Goal: Task Accomplishment & Management: Manage account settings

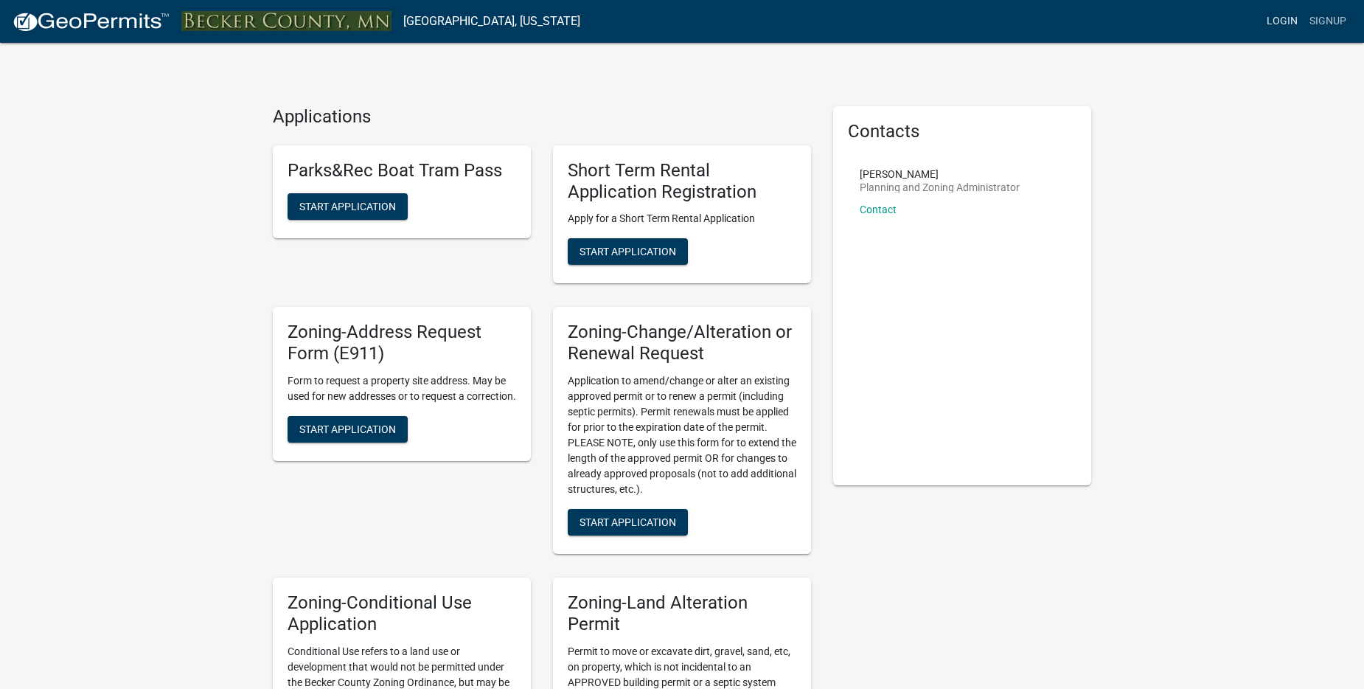
click at [1290, 17] on link "Login" at bounding box center [1282, 21] width 43 height 28
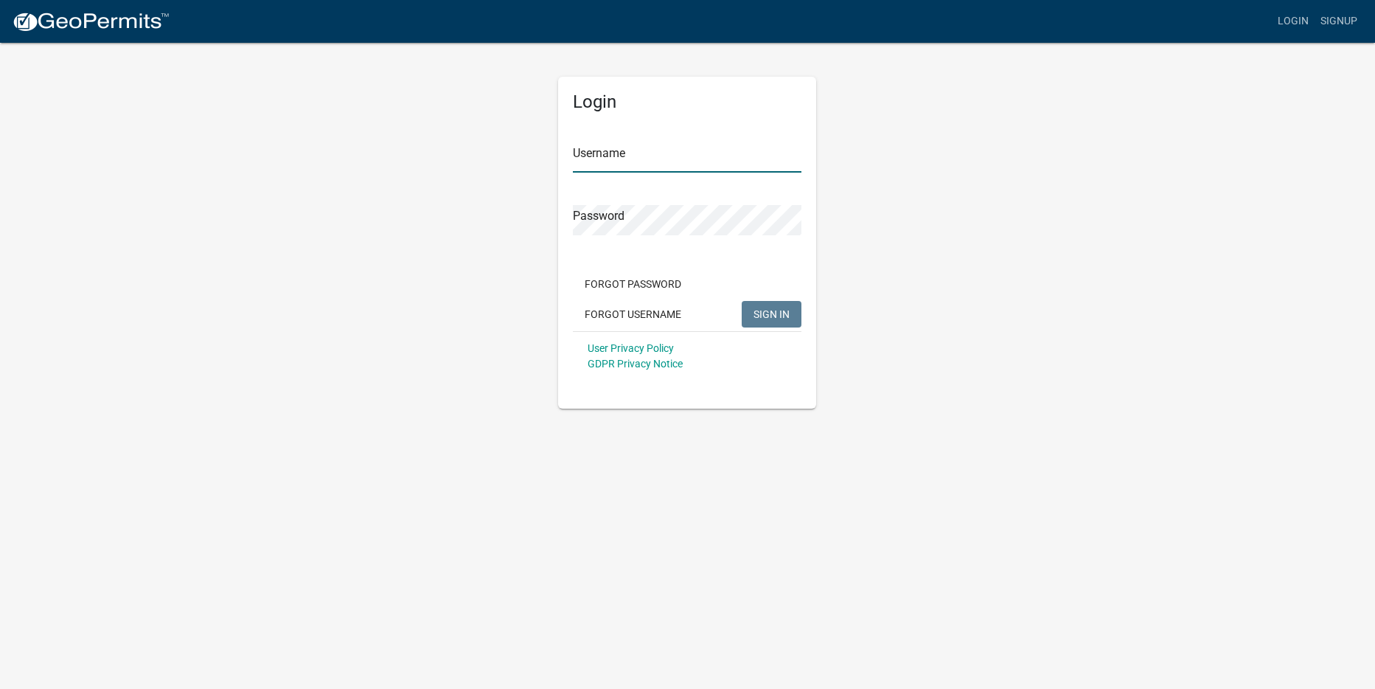
type input "www345"
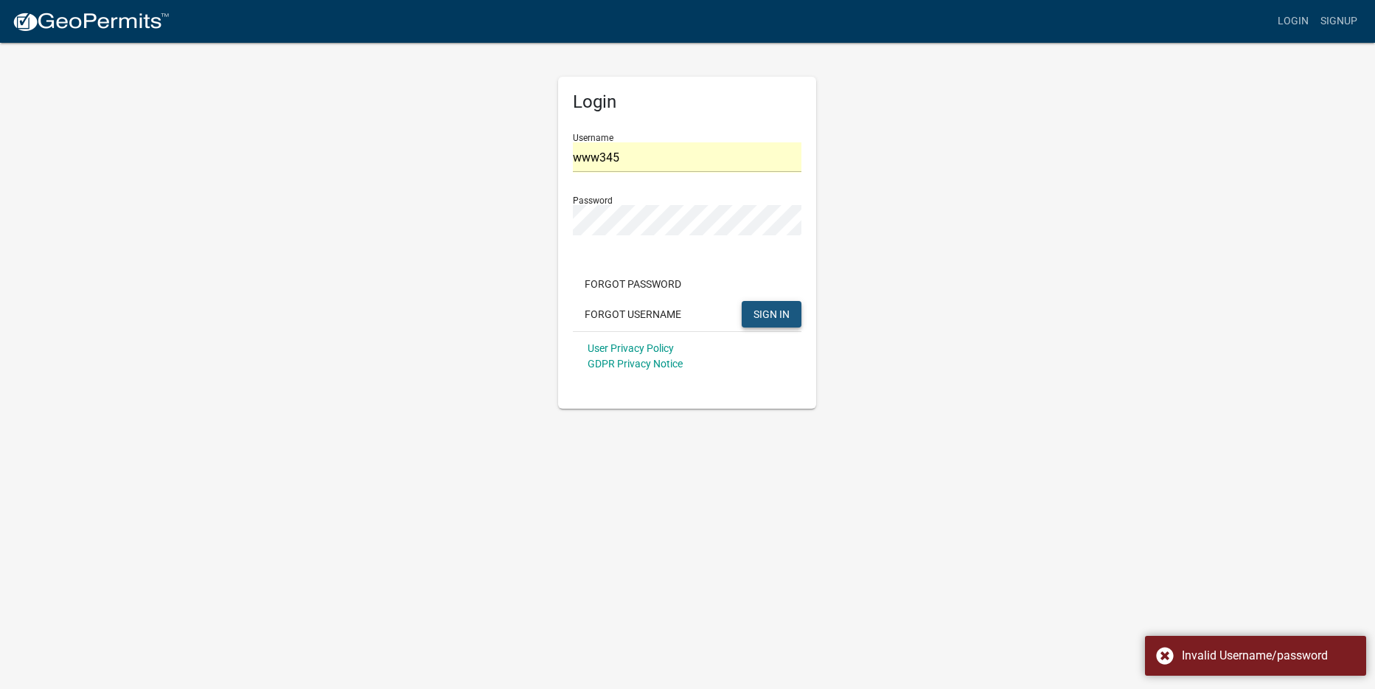
click at [751, 313] on button "SIGN IN" at bounding box center [772, 314] width 60 height 27
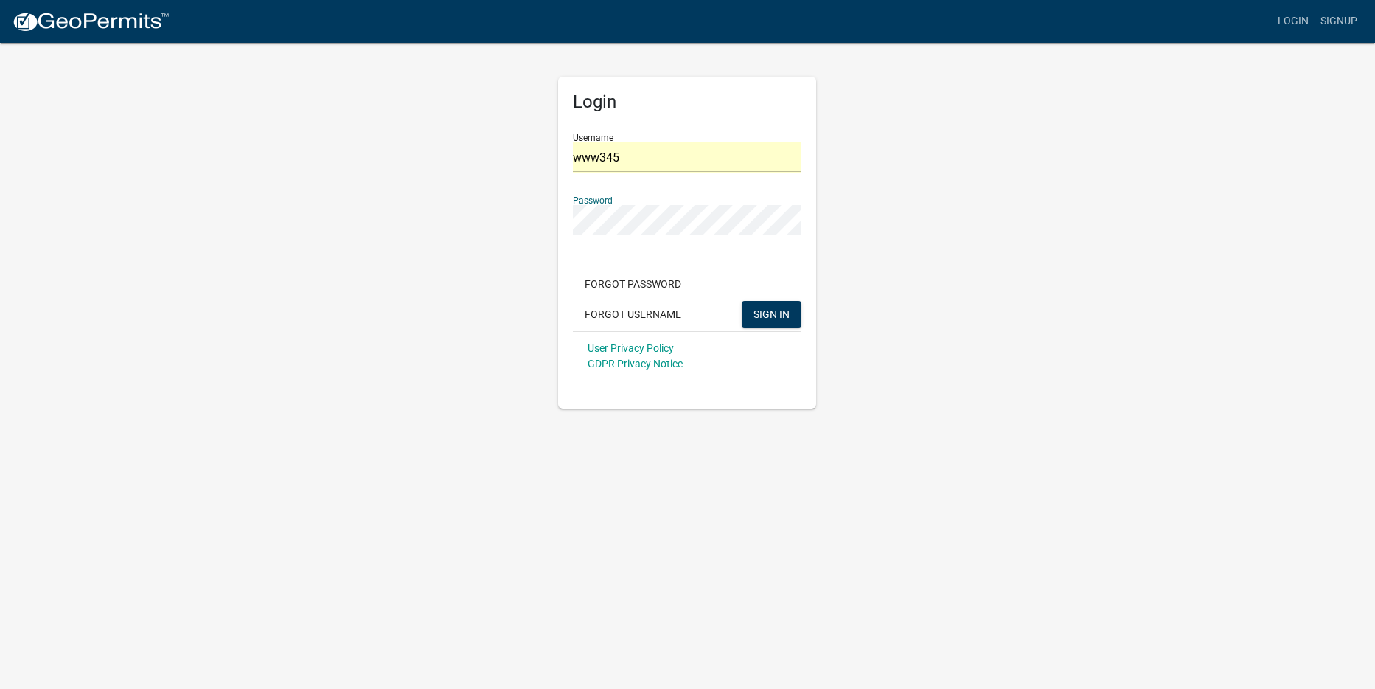
click at [742, 301] on button "SIGN IN" at bounding box center [772, 314] width 60 height 27
click at [770, 302] on button "SIGN IN" at bounding box center [772, 314] width 60 height 27
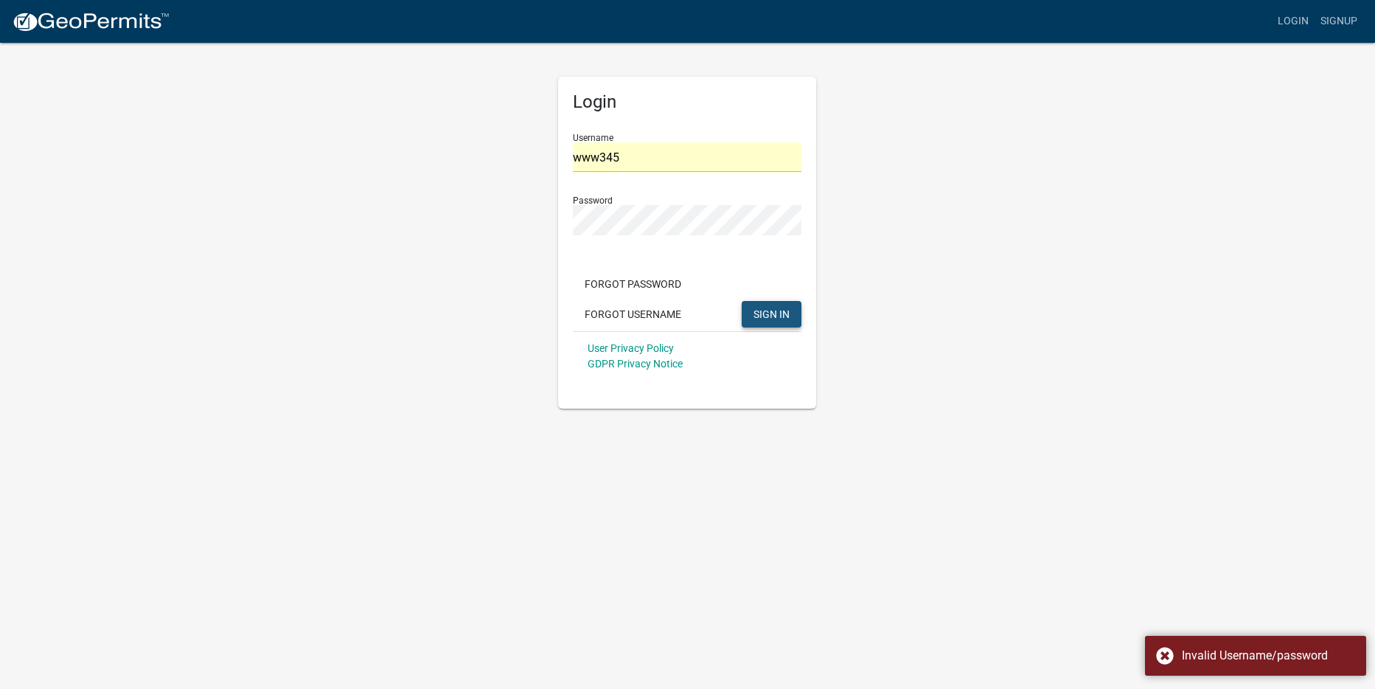
click at [772, 318] on span "SIGN IN" at bounding box center [771, 313] width 36 height 12
